Goal: Task Accomplishment & Management: Complete application form

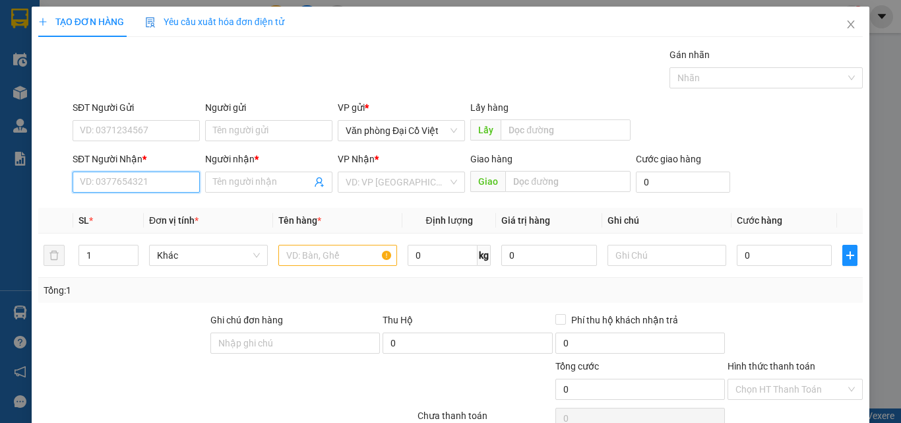
click at [152, 185] on input "SĐT Người Nhận *" at bounding box center [136, 182] width 127 height 21
click at [162, 204] on div "0912127557 - a" at bounding box center [135, 208] width 110 height 15
type input "0912127557"
type input "a"
type input "đèo ngang"
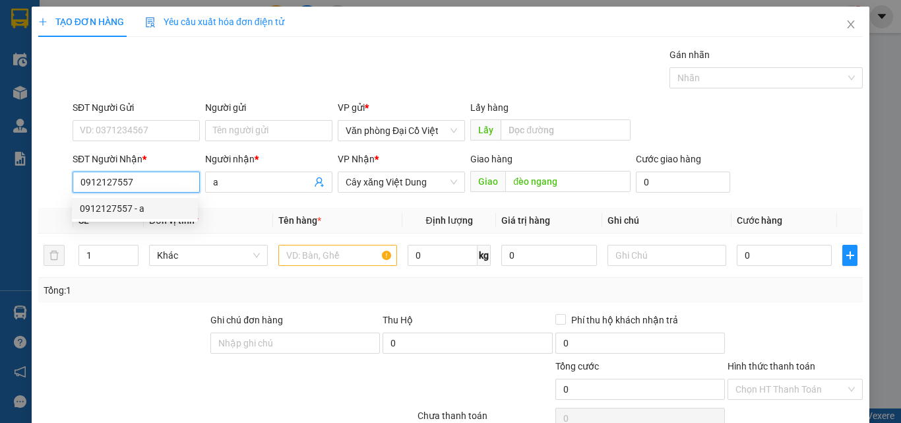
type input "50.000"
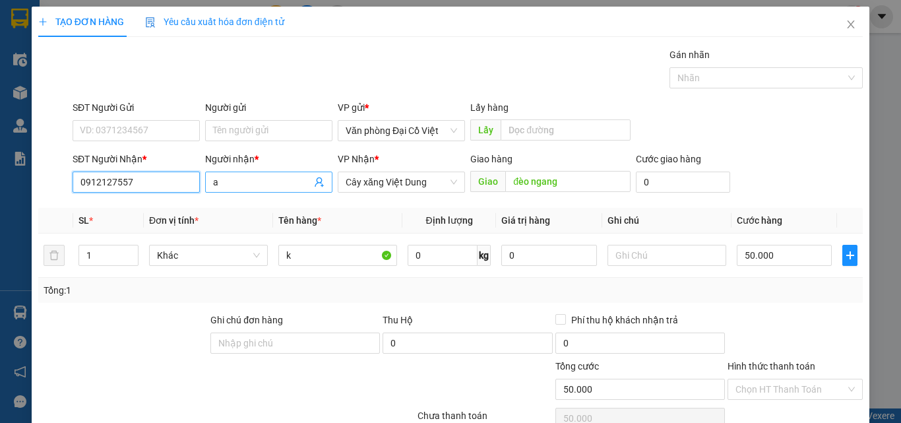
type input "0912127557"
click at [267, 174] on span "a" at bounding box center [268, 182] width 127 height 21
type input "2"
click at [127, 252] on span "up" at bounding box center [131, 252] width 8 height 8
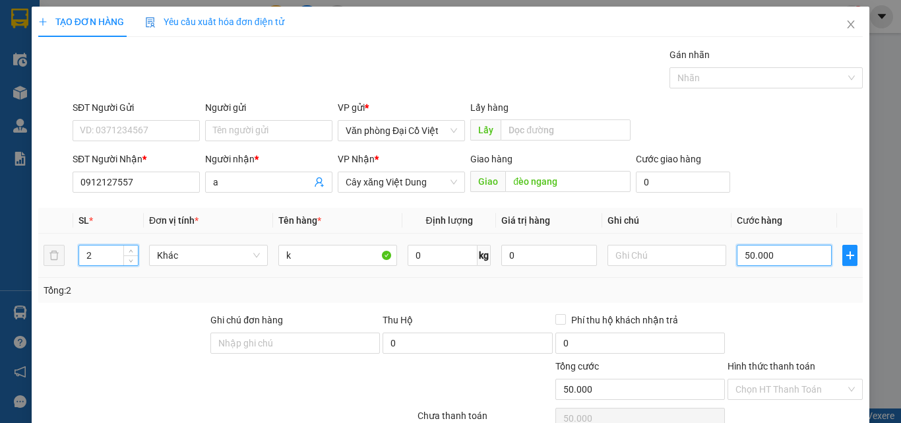
click at [746, 253] on input "50.000" at bounding box center [784, 255] width 95 height 21
type input "1"
type input "10"
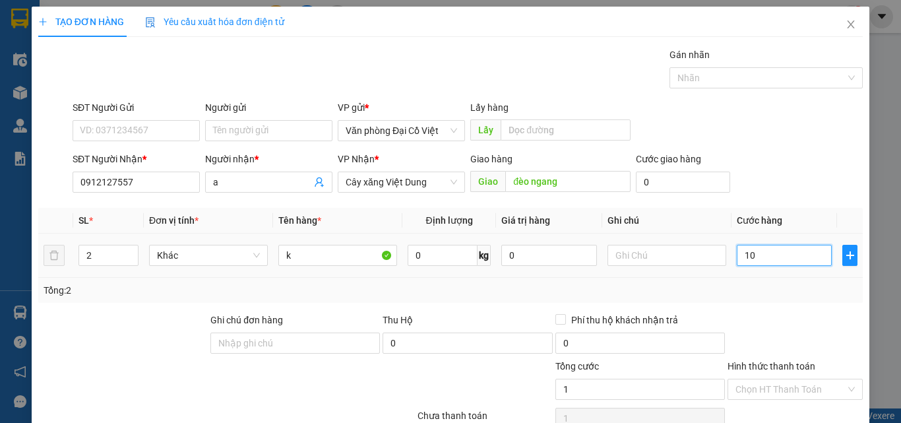
type input "10"
type input "100"
type input "100.000"
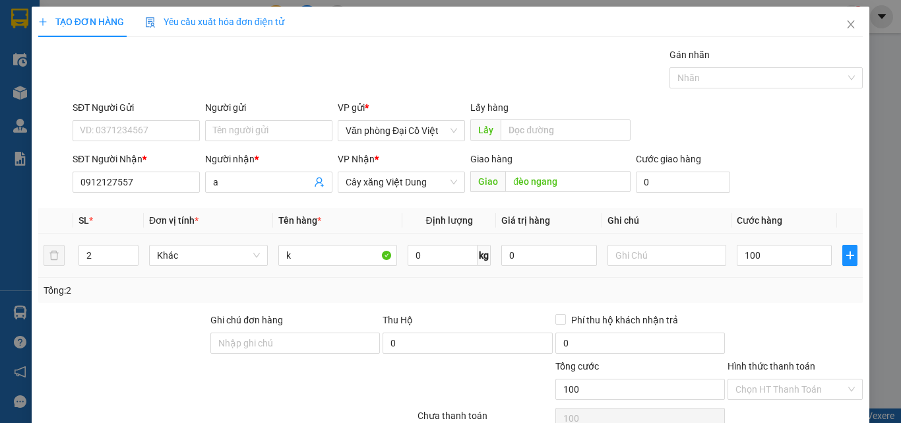
type input "100.000"
click at [758, 290] on div "Tổng: 2" at bounding box center [451, 290] width 814 height 15
click at [240, 176] on input "a" at bounding box center [262, 182] width 98 height 15
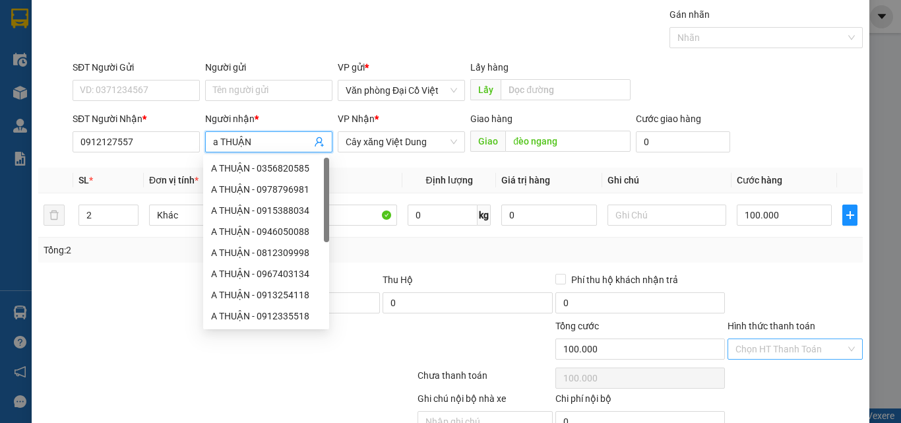
scroll to position [106, 0]
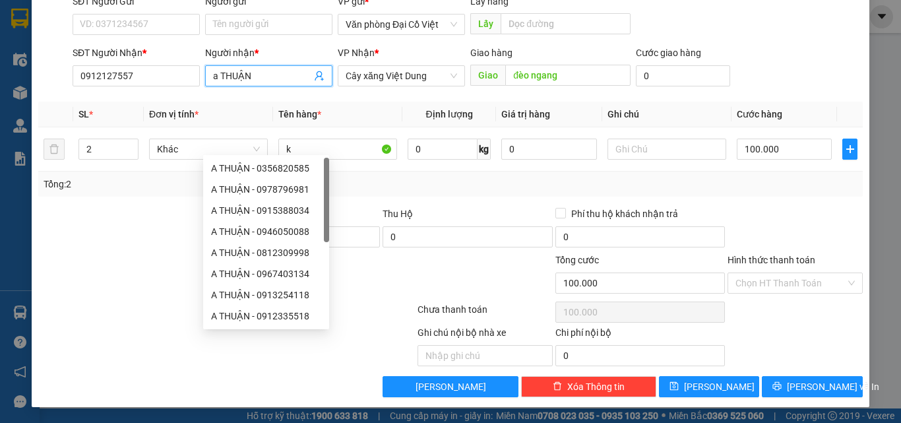
type input "a THUẬN"
click at [776, 324] on div "Chọn HT Thanh Toán" at bounding box center [796, 312] width 138 height 26
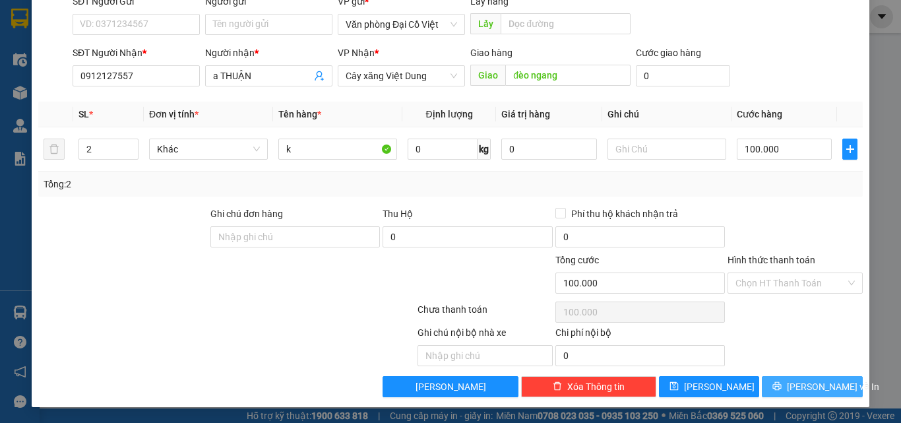
click at [777, 388] on button "Lưu và In" at bounding box center [812, 386] width 101 height 21
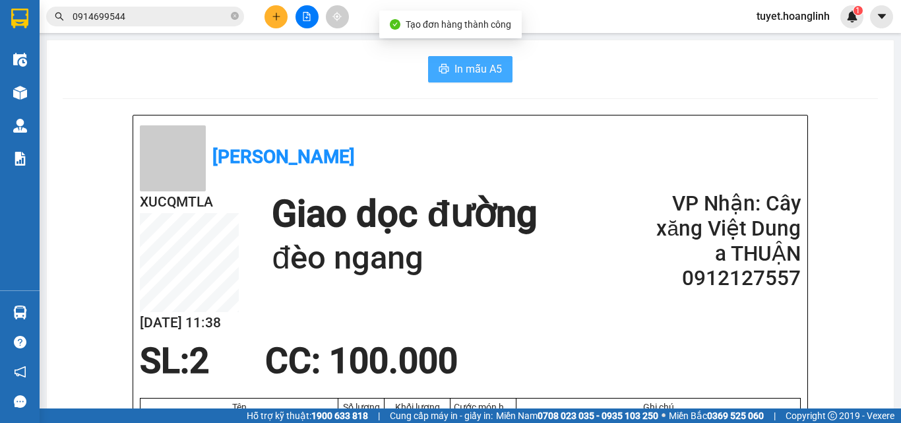
click at [483, 61] on span "In mẫu A5" at bounding box center [479, 69] width 48 height 16
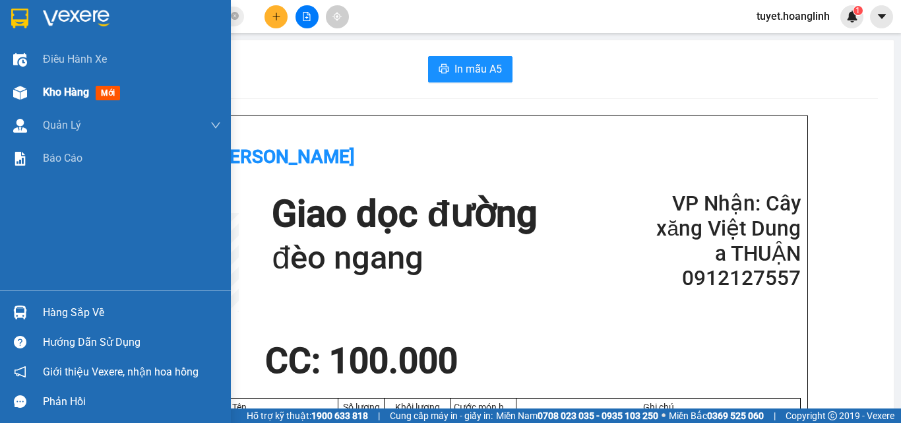
click at [57, 94] on span "Kho hàng" at bounding box center [66, 92] width 46 height 13
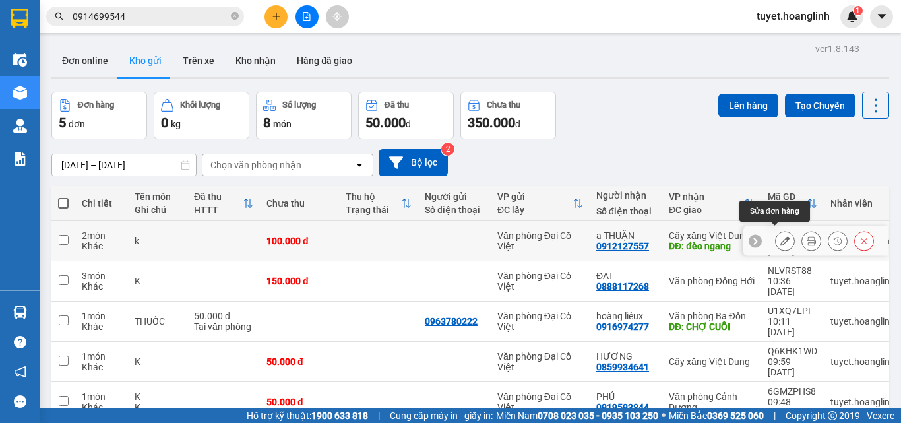
click at [776, 237] on button at bounding box center [785, 241] width 18 height 23
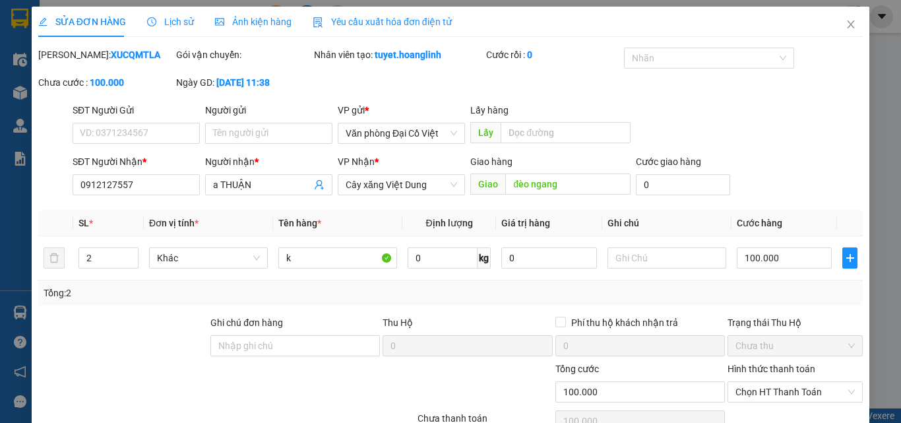
type input "0912127557"
type input "a THUẬN"
type input "đèo ngang"
type input "100.000"
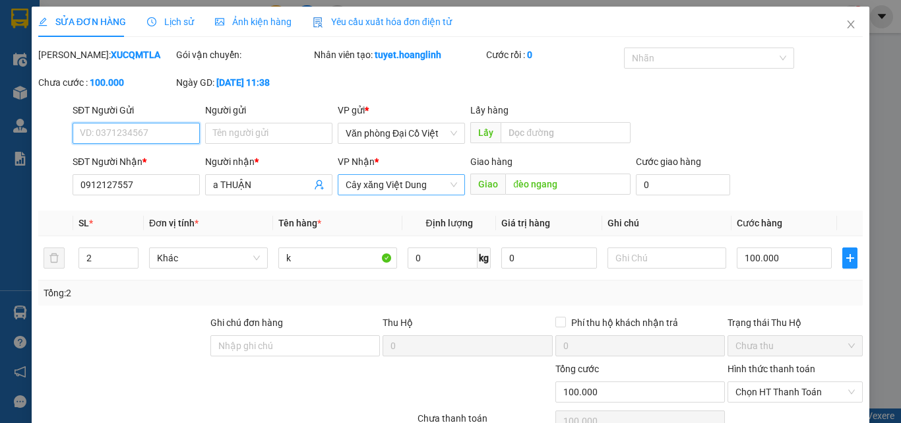
click at [409, 188] on span "Cây xăng Việt Dung" at bounding box center [402, 185] width 112 height 20
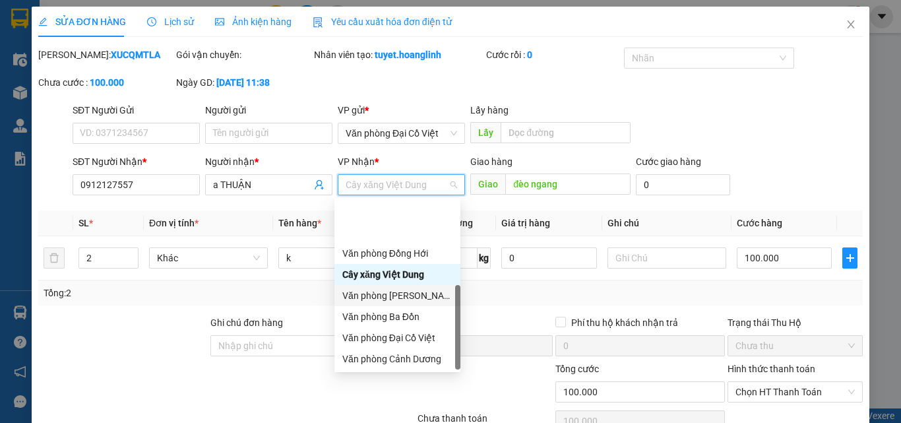
scroll to position [63, 0]
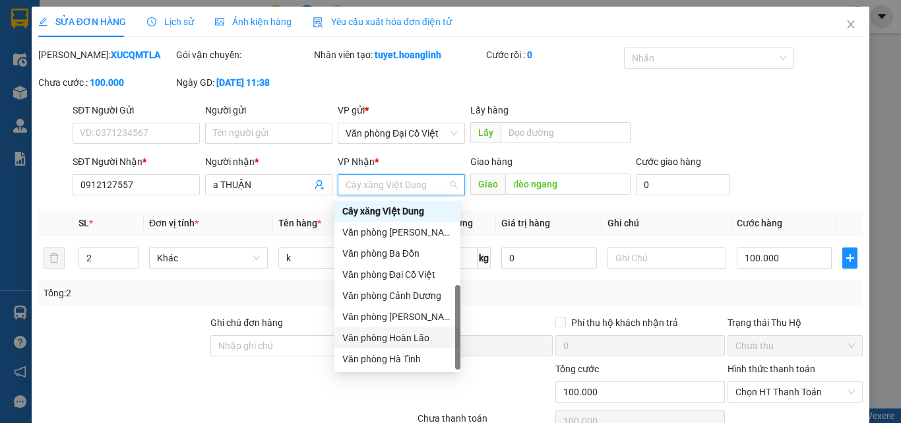
click at [420, 337] on div "Văn phòng Hoàn Lão" at bounding box center [397, 338] width 110 height 15
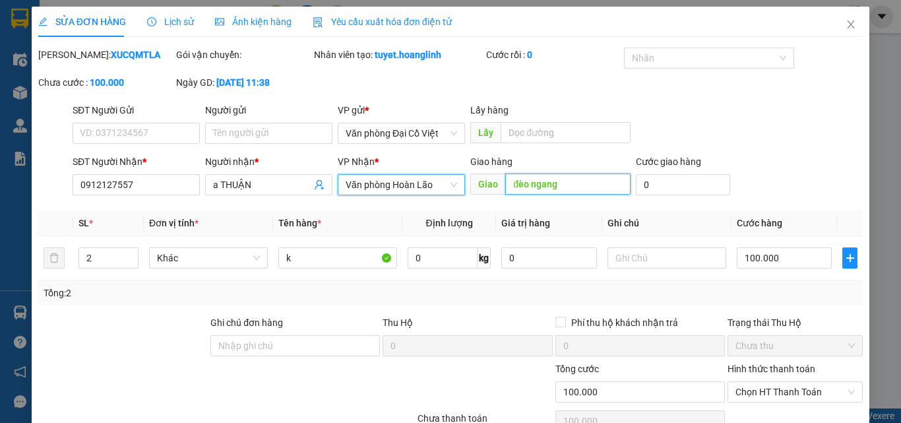
click at [562, 185] on input "đèo ngang" at bounding box center [567, 184] width 125 height 21
click at [562, 188] on input "đèo ngang" at bounding box center [567, 184] width 125 height 21
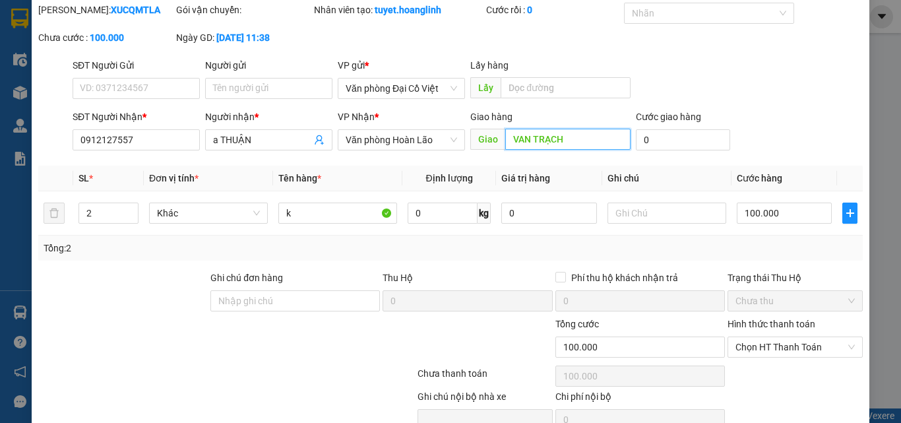
scroll to position [109, 0]
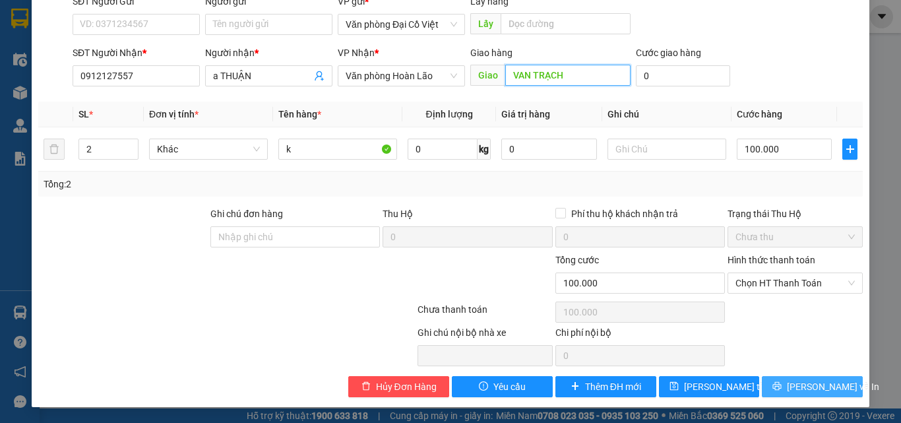
type input "VAN TRẠCH"
click at [804, 383] on span "Lưu và In" at bounding box center [833, 386] width 92 height 15
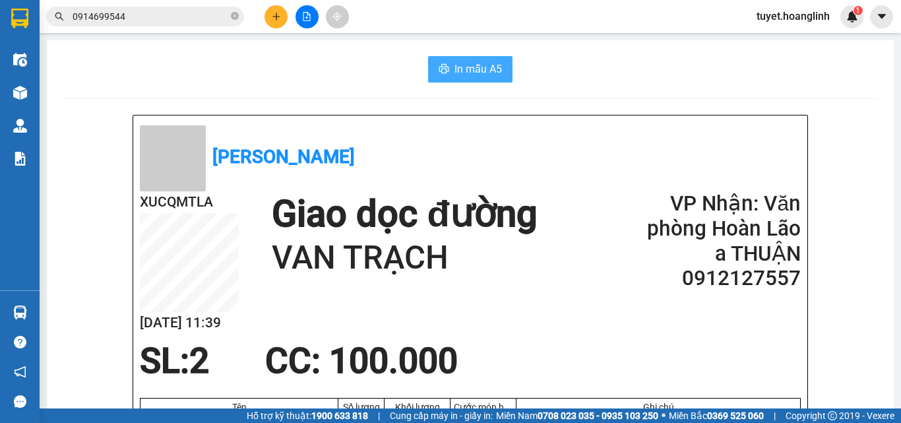
click at [501, 69] on button "In mẫu A5" at bounding box center [470, 69] width 84 height 26
click at [280, 18] on button at bounding box center [276, 16] width 23 height 23
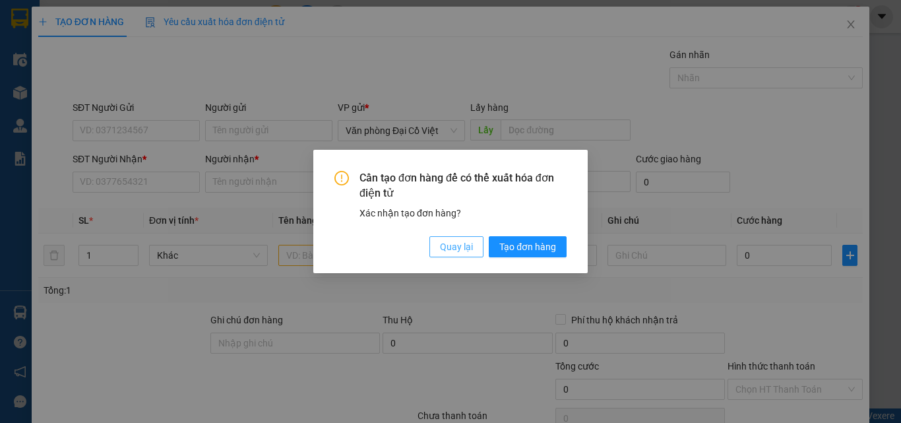
click at [443, 250] on span "Quay lại" at bounding box center [456, 247] width 33 height 15
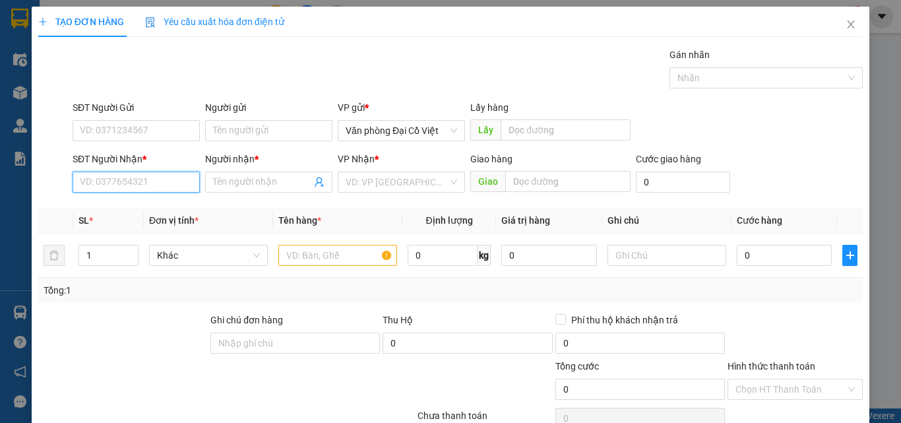
click at [146, 187] on input "SĐT Người Nhận *" at bounding box center [136, 182] width 127 height 21
type input "0"
click at [243, 176] on input "Người nhận *" at bounding box center [262, 182] width 98 height 15
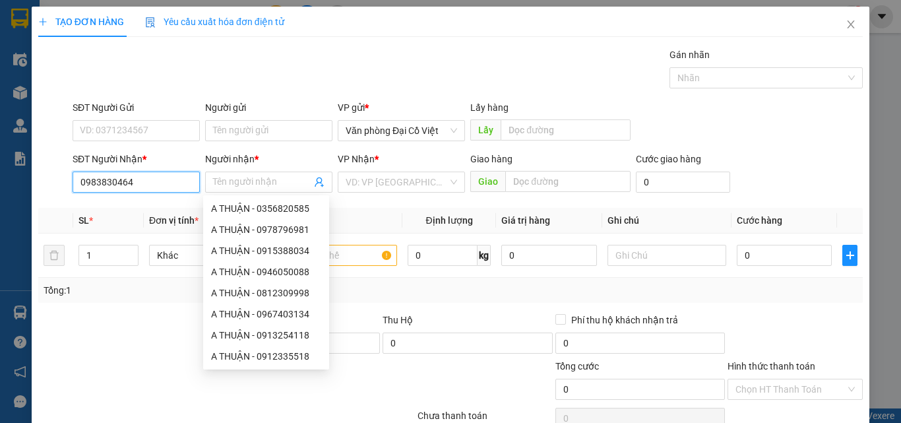
click at [102, 187] on input "0983830464" at bounding box center [136, 182] width 127 height 21
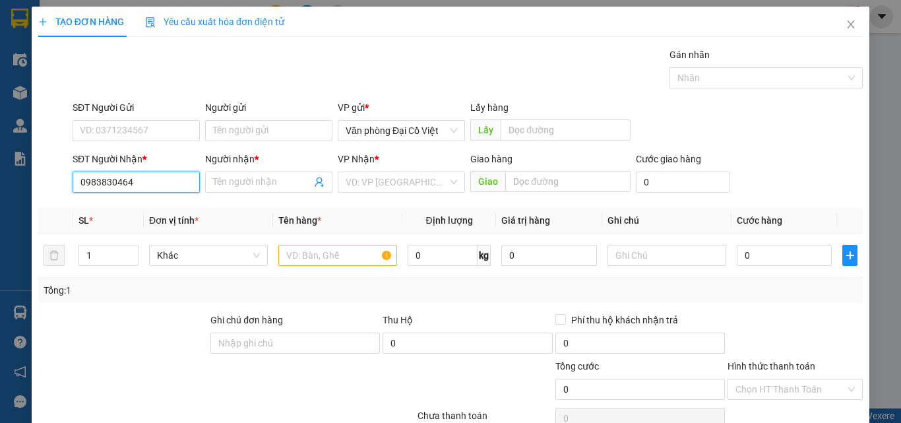
click at [100, 182] on input "0983830464" at bounding box center [136, 182] width 127 height 21
click at [104, 181] on input "0983830464" at bounding box center [136, 182] width 127 height 21
type input "0983430464"
click at [170, 180] on input "0983430464" at bounding box center [136, 182] width 127 height 21
click at [167, 212] on div "0983430464 - LONG" at bounding box center [135, 208] width 110 height 15
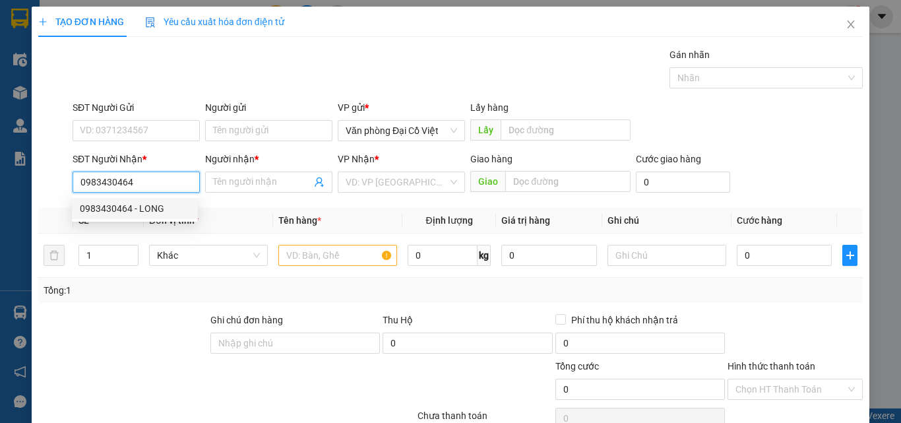
type input "LONG"
type input "50.000"
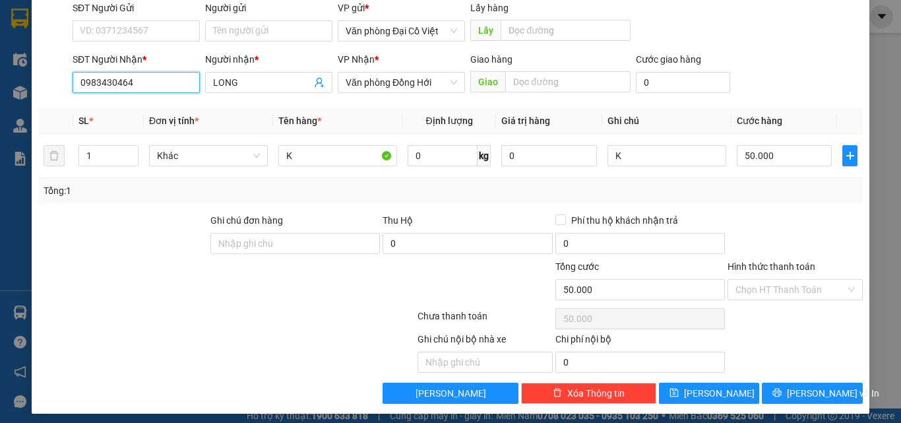
scroll to position [106, 0]
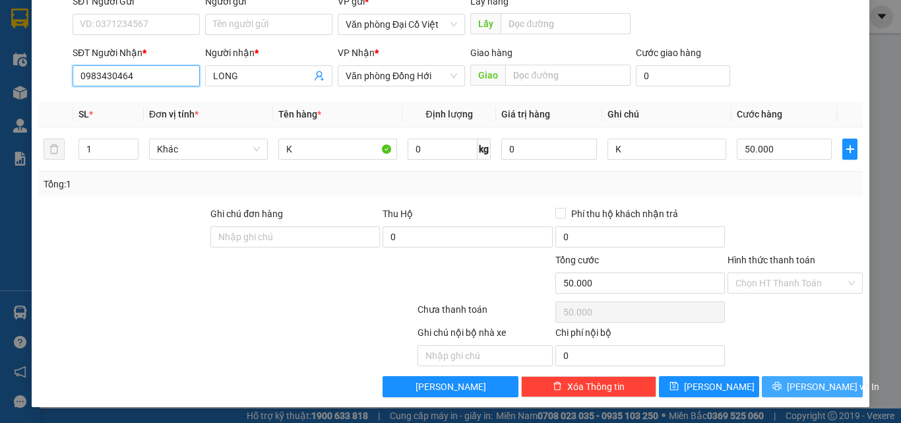
type input "0983430464"
click at [788, 385] on button "Lưu và In" at bounding box center [812, 386] width 101 height 21
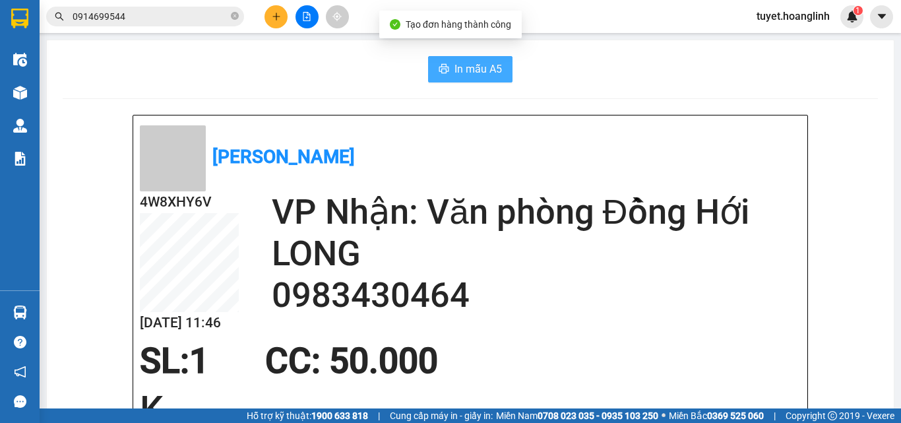
click at [455, 65] on span "In mẫu A5" at bounding box center [479, 69] width 48 height 16
